Goal: Task Accomplishment & Management: Use online tool/utility

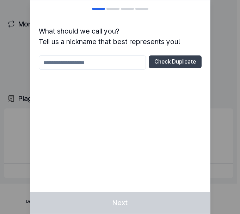
click at [82, 64] on input "text" at bounding box center [92, 62] width 107 height 14
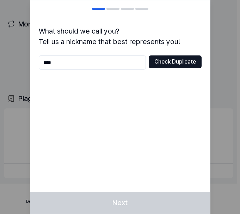
type input "****"
click at [175, 62] on button "Check Duplicate" at bounding box center [175, 61] width 53 height 13
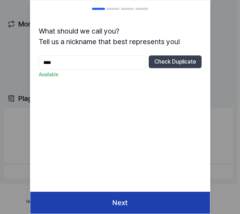
click at [147, 207] on button "Next" at bounding box center [120, 203] width 180 height 22
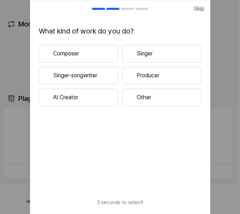
click at [88, 76] on button "Singer-songwriter" at bounding box center [78, 76] width 79 height 18
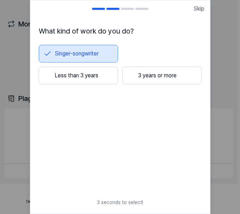
click at [141, 76] on button "3 years or more" at bounding box center [161, 76] width 79 height 18
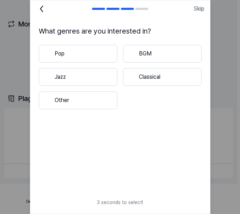
click at [88, 54] on button "Pop" at bounding box center [78, 54] width 79 height 18
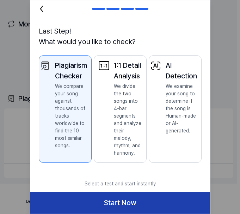
click at [115, 200] on button "Start Now" at bounding box center [120, 203] width 180 height 22
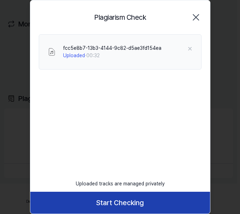
click at [123, 204] on button "Start Checking" at bounding box center [120, 203] width 180 height 22
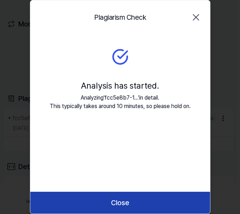
click at [120, 211] on button "Close" at bounding box center [120, 203] width 180 height 22
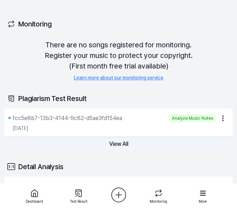
click at [120, 147] on button "View All" at bounding box center [118, 144] width 229 height 14
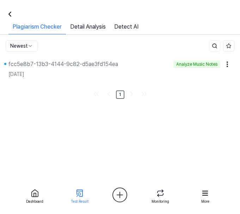
click at [9, 14] on icon at bounding box center [10, 14] width 2 height 4
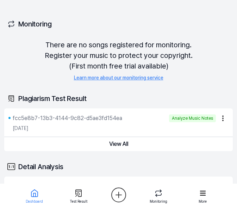
click at [222, 119] on html "Dashboard Pricing Update Contact Toyo Dashboard Plagiarism Checker Detail Anays…" at bounding box center [118, 107] width 237 height 214
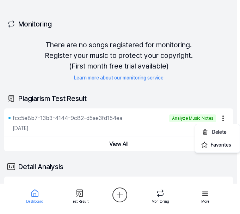
click at [208, 81] on html "Dashboard Pricing Update Contact Toyo Dashboard Plagiarism Checker Detail Anays…" at bounding box center [120, 107] width 240 height 214
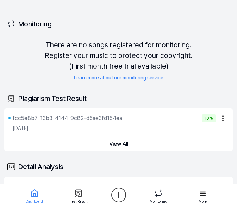
click at [117, 193] on html "Dashboard Pricing Update Contact Toyo Dashboard Plagiarism Checker Detail Anays…" at bounding box center [118, 107] width 237 height 214
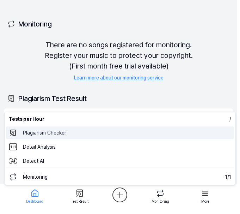
click at [53, 134] on 표절검사 "Plagiarism Checker" at bounding box center [120, 132] width 228 height 13
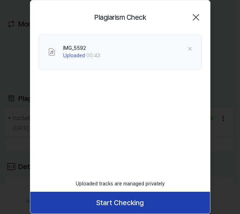
click at [144, 202] on button "Start Checking" at bounding box center [120, 203] width 180 height 22
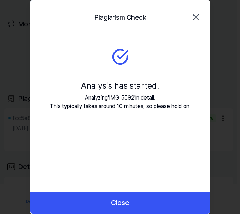
click at [144, 202] on button "Close" at bounding box center [120, 203] width 180 height 22
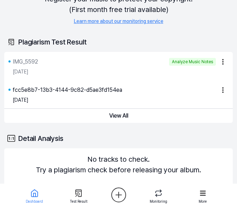
scroll to position [53, 0]
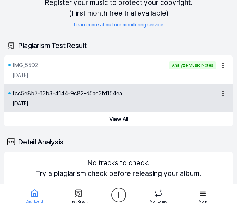
click at [222, 94] on html "Dashboard Pricing Update Contact Toyo Dashboard Plagiarism Checker Detail Anays…" at bounding box center [118, 54] width 237 height 214
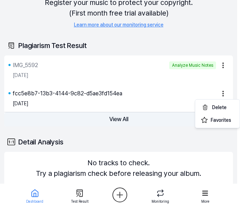
click at [129, 118] on html "Dashboard Pricing Update Contact Toyo Dashboard Plagiarism Checker Detail Anays…" at bounding box center [120, 54] width 240 height 214
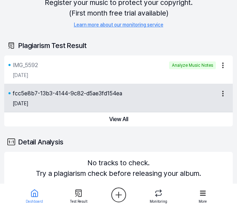
click at [114, 98] on div "[DATE]" at bounding box center [120, 104] width 215 height 12
click at [89, 94] on div "fcc5e8b7-13b3-4144-9c82-d5ae3fd154ea" at bounding box center [68, 93] width 110 height 8
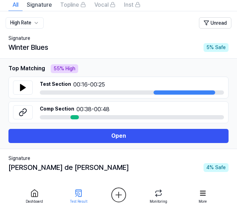
scroll to position [51, 0]
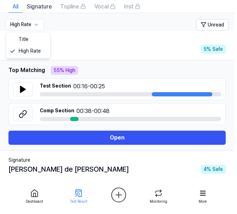
click at [32, 26] on html "Dashboard Pricing Update Contact Toyo Dashboard Plagiarism Checker Detail Anays…" at bounding box center [118, 56] width 237 height 214
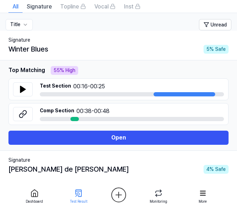
click at [26, 28] on html "Dashboard Pricing Update Contact 1 Toyo Dashboard Plagiarism Checker Detail Ana…" at bounding box center [118, 56] width 237 height 214
click at [32, 30] on th "High Rate Unread" at bounding box center [118, 22] width 237 height 18
click at [32, 26] on html "Dashboard Pricing Update Contact 1 Toyo Dashboard Plagiarism Checker Detail Ana…" at bounding box center [118, 56] width 237 height 214
click at [31, 25] on html "Dashboard Pricing Update Contact 1 Toyo Dashboard Plagiarism Checker Detail Ana…" at bounding box center [118, 56] width 237 height 214
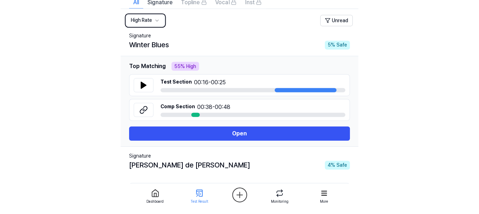
scroll to position [51, 0]
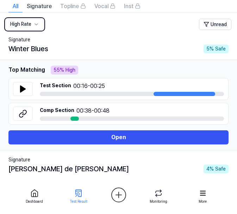
click at [64, 68] on div "55 % High" at bounding box center [65, 70] width 28 height 9
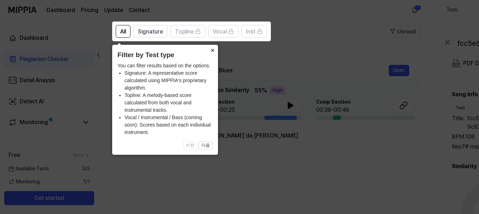
click at [211, 48] on button "×" at bounding box center [212, 50] width 11 height 10
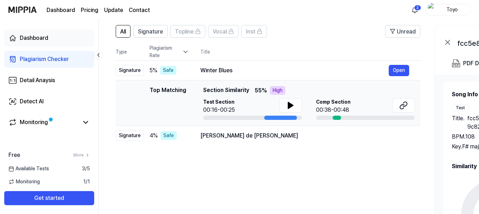
click at [34, 39] on div "Dashboard" at bounding box center [34, 38] width 29 height 8
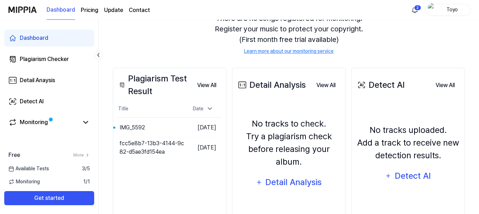
scroll to position [108, 0]
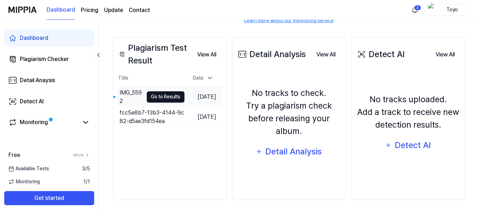
click at [157, 95] on button "Go to Results" at bounding box center [166, 96] width 38 height 11
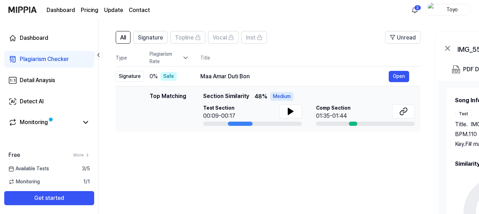
scroll to position [43, 0]
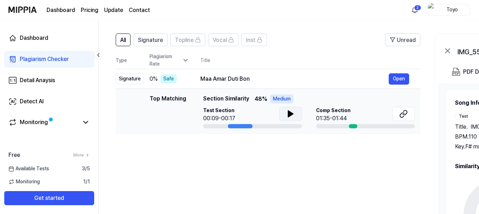
click at [237, 114] on icon at bounding box center [290, 114] width 5 height 6
click at [237, 121] on div "01:35-01:44" at bounding box center [333, 118] width 35 height 8
click at [237, 115] on icon at bounding box center [405, 112] width 4 height 5
click at [42, 57] on div "Plagiarism Checker" at bounding box center [44, 59] width 49 height 8
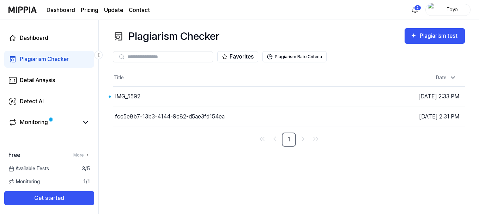
scroll to position [0, 0]
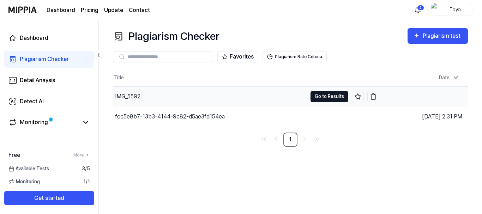
click at [237, 97] on button "Go to Results" at bounding box center [330, 96] width 38 height 11
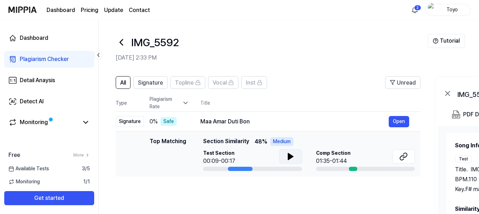
click at [237, 156] on icon at bounding box center [290, 156] width 5 height 6
click at [38, 56] on div "Plagiarism Checker" at bounding box center [44, 59] width 49 height 8
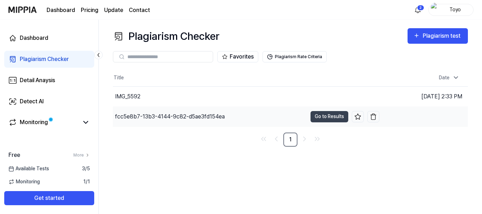
click at [155, 117] on div "fcc5e8b7-13b3-4144-9c82-d5ae3fd154ea" at bounding box center [170, 117] width 110 height 8
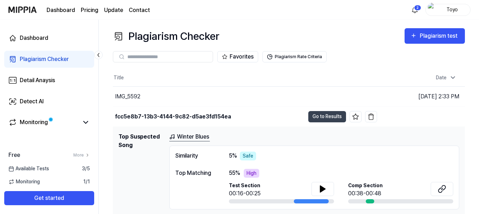
scroll to position [21, 0]
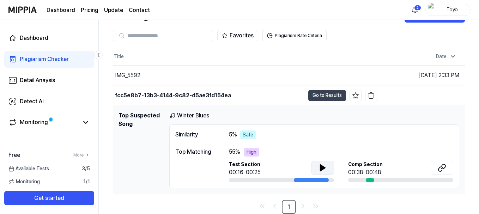
click at [237, 169] on icon at bounding box center [322, 168] width 5 height 6
click at [237, 168] on icon at bounding box center [443, 166] width 4 height 5
